Goal: Task Accomplishment & Management: Use online tool/utility

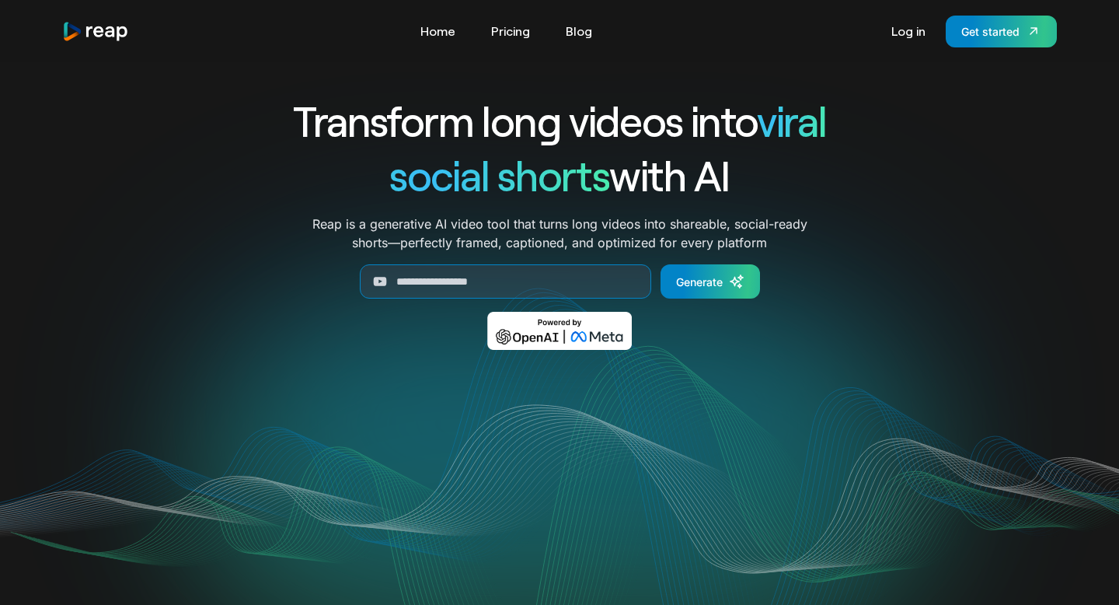
click at [920, 38] on link "Log in" at bounding box center [908, 31] width 50 height 25
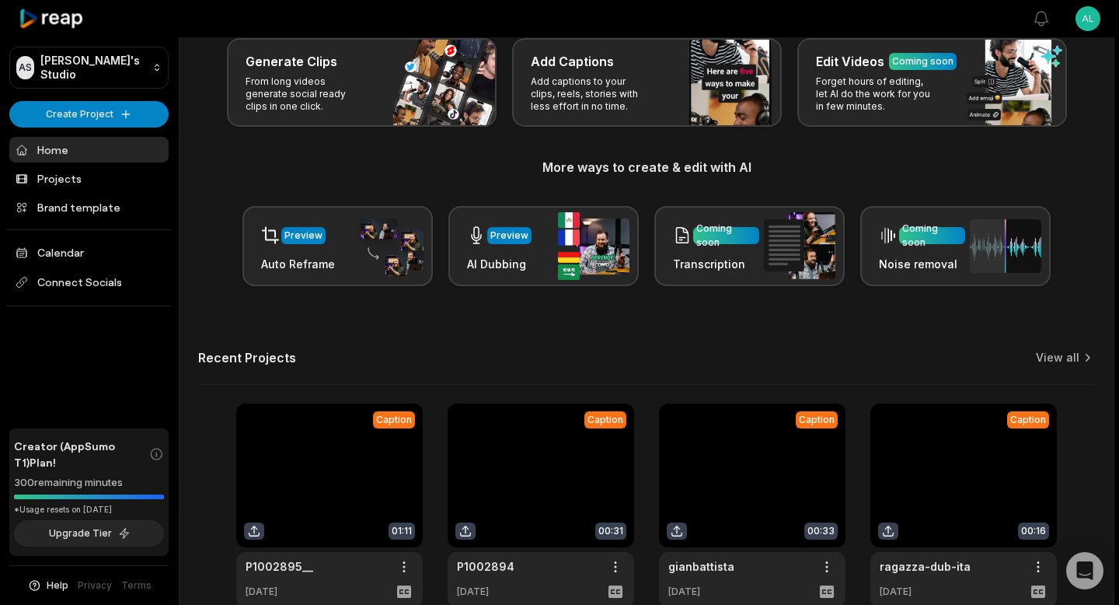
scroll to position [171, 0]
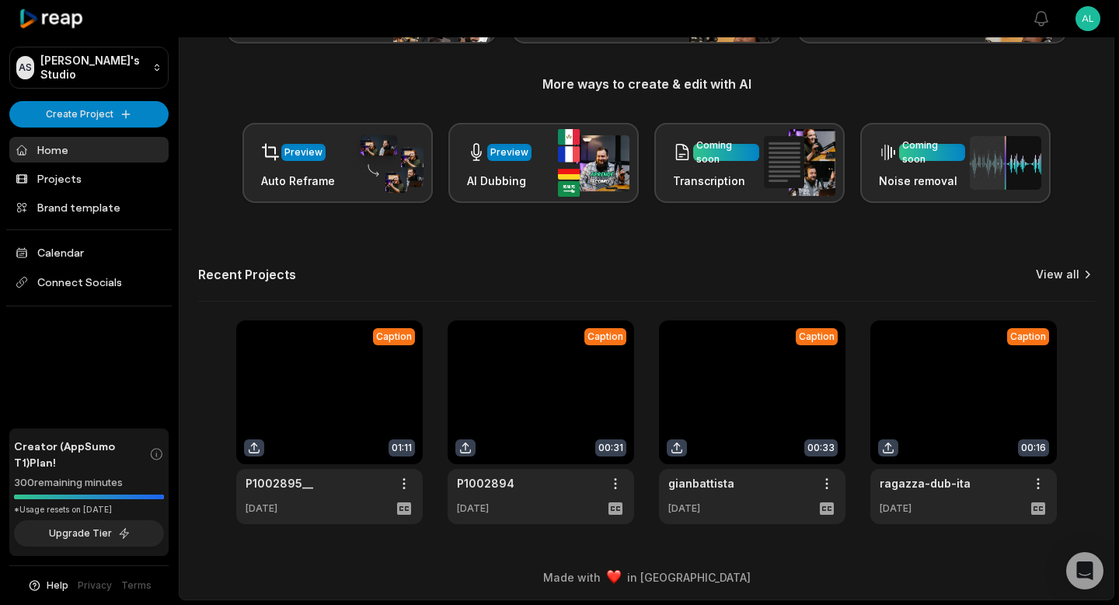
click at [1061, 276] on link "View all" at bounding box center [1058, 275] width 44 height 16
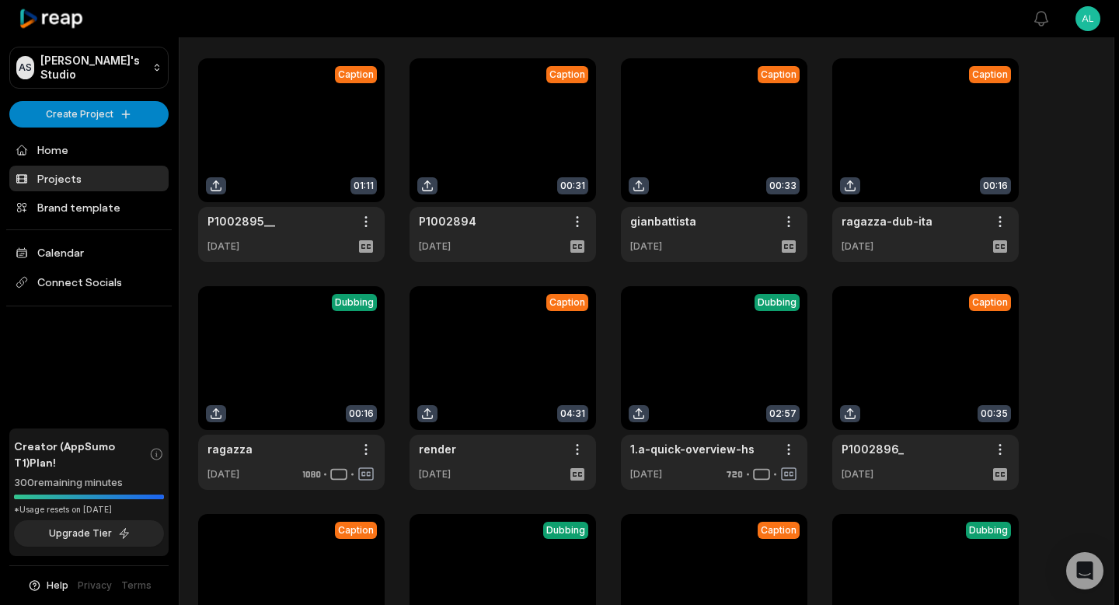
scroll to position [55, 0]
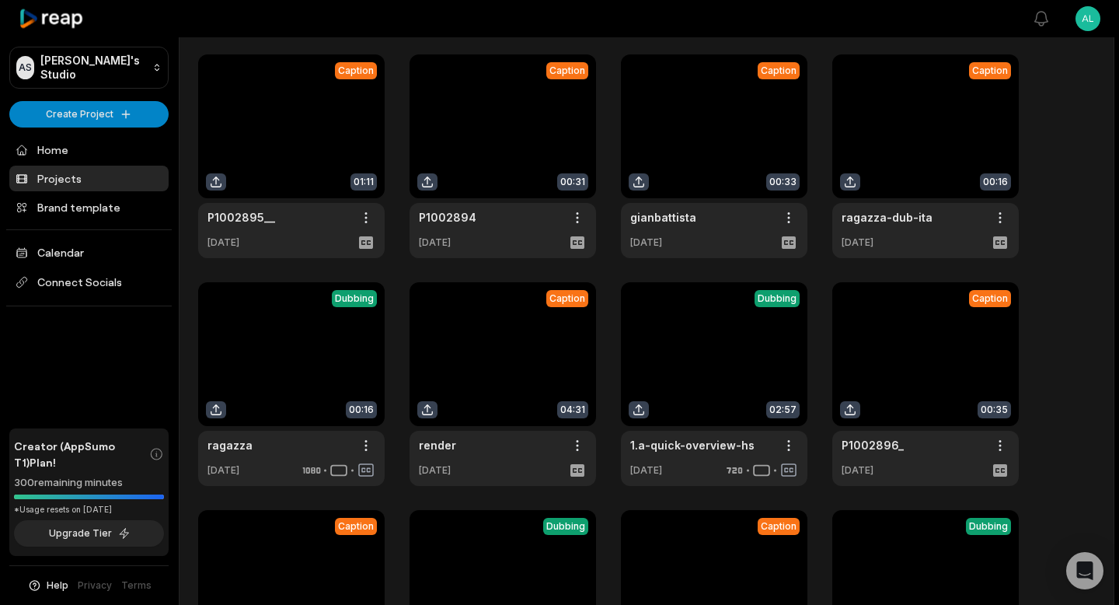
click at [465, 329] on link at bounding box center [502, 384] width 186 height 204
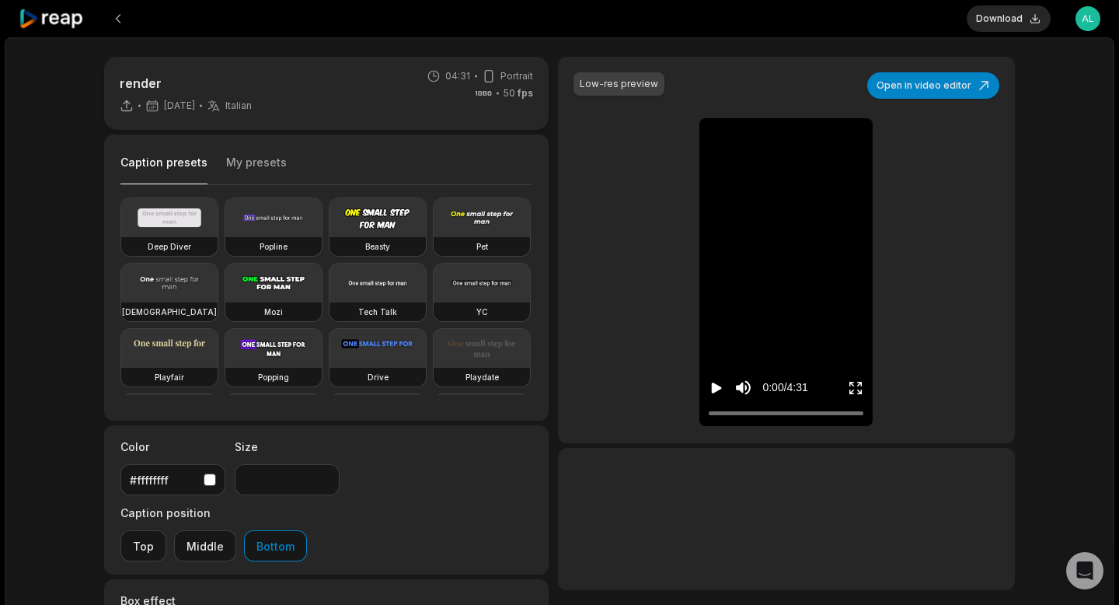
type input "**"
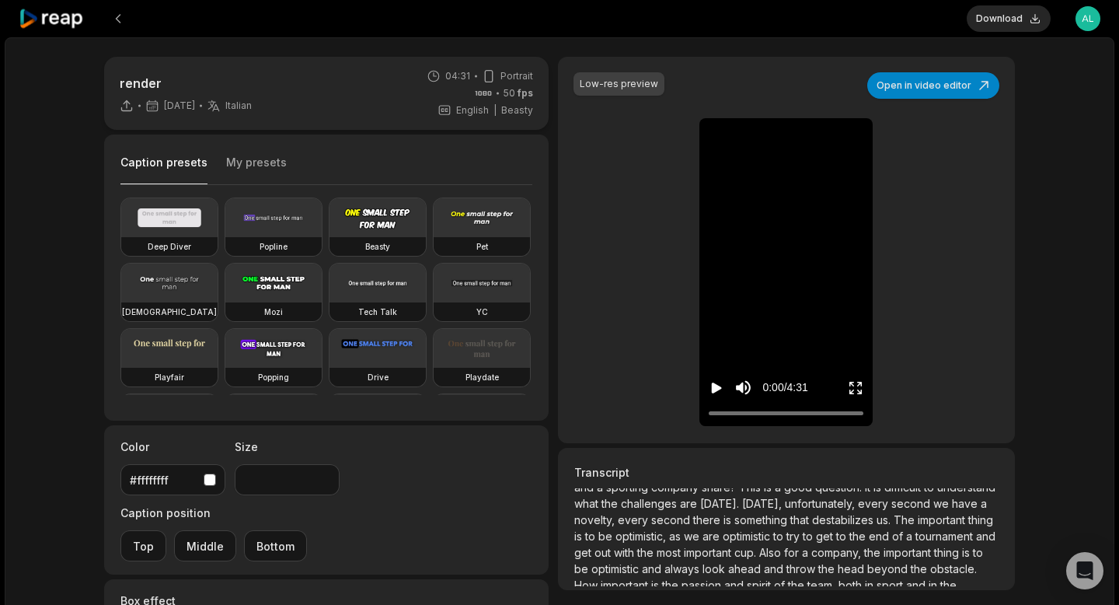
scroll to position [586, 0]
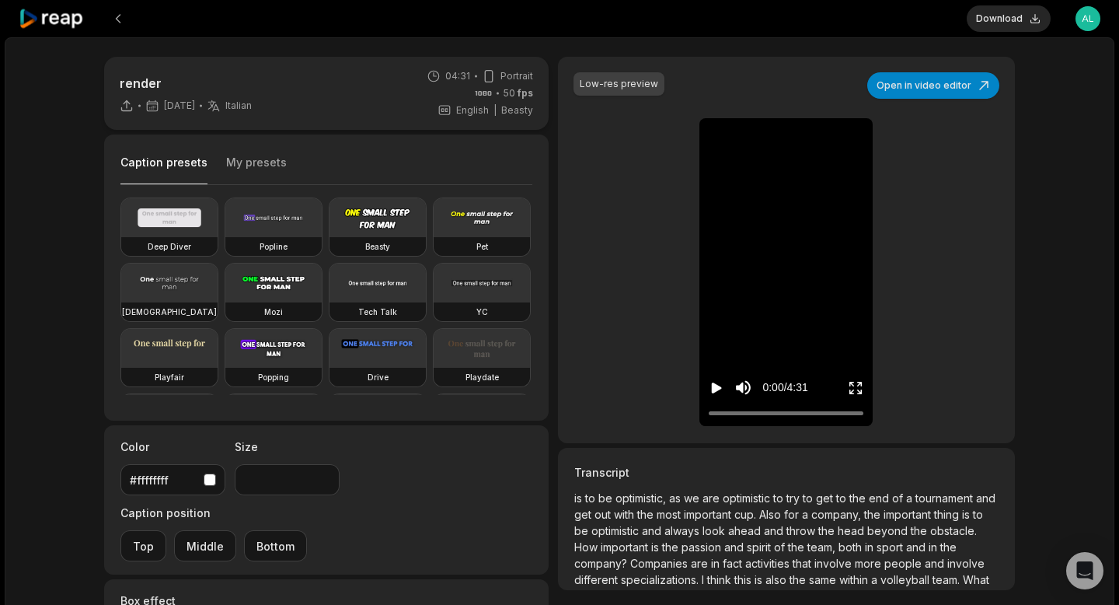
click at [747, 540] on span "spirit" at bounding box center [760, 546] width 27 height 13
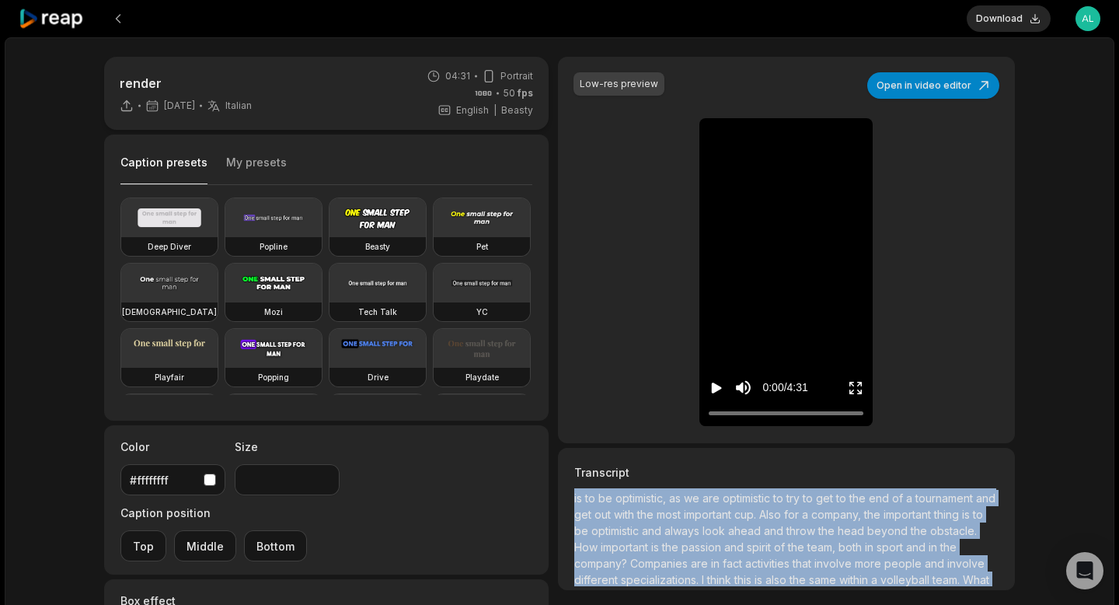
click at [747, 540] on span "spirit" at bounding box center [760, 546] width 27 height 13
copy p "This is a good question, it is difficult to understand what the challenges are …"
